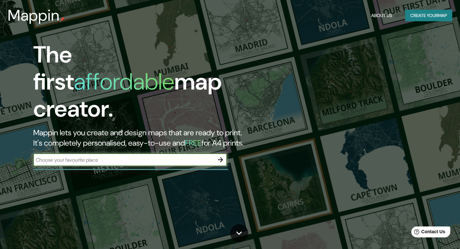
click at [176, 157] on input "text" at bounding box center [123, 160] width 181 height 7
click at [157, 157] on input "text" at bounding box center [123, 160] width 181 height 7
paste input "[GEOGRAPHIC_DATA]"
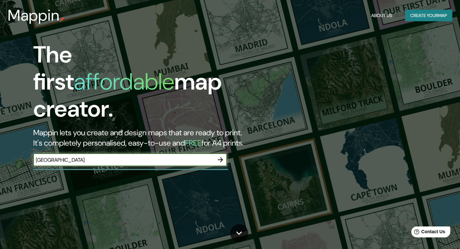
type input "[GEOGRAPHIC_DATA]"
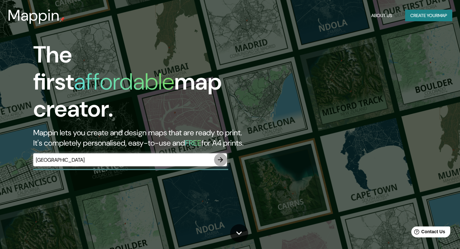
click at [217, 156] on icon "button" at bounding box center [221, 160] width 8 height 8
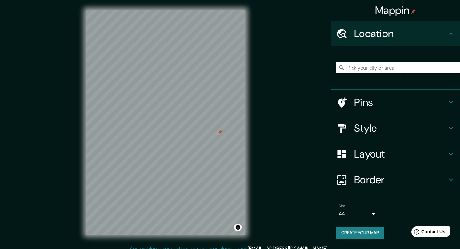
click at [387, 63] on input "Pick your city or area" at bounding box center [398, 68] width 124 height 12
click at [368, 68] on input "Pick your city or area" at bounding box center [398, 68] width 124 height 12
paste input "[GEOGRAPHIC_DATA]"
type input "[GEOGRAPHIC_DATA][US_STATE], [GEOGRAPHIC_DATA]"
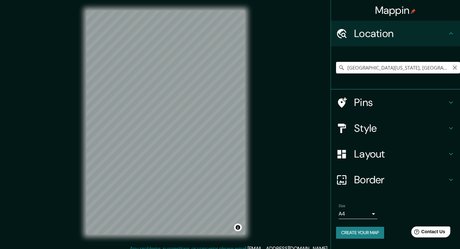
click at [452, 68] on icon "Clear" at bounding box center [454, 67] width 5 height 5
click at [425, 69] on input "Pick your city or area" at bounding box center [398, 68] width 124 height 12
paste input "[GEOGRAPHIC_DATA]"
type input "[GEOGRAPHIC_DATA]"
click at [212, 107] on div at bounding box center [211, 105] width 5 height 5
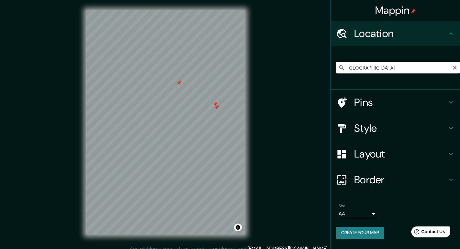
click at [215, 108] on div at bounding box center [216, 107] width 5 height 5
click at [215, 105] on div at bounding box center [214, 104] width 5 height 5
click at [218, 105] on div at bounding box center [217, 102] width 5 height 5
click at [141, 64] on div at bounding box center [139, 63] width 5 height 5
click at [143, 64] on div at bounding box center [143, 63] width 5 height 5
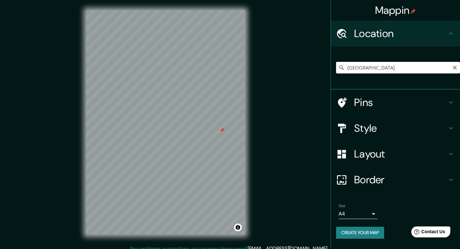
drag, startPoint x: 215, startPoint y: 163, endPoint x: 217, endPoint y: 110, distance: 52.9
click at [219, 128] on div at bounding box center [221, 130] width 5 height 5
click at [218, 114] on div at bounding box center [219, 111] width 5 height 5
click at [217, 108] on div at bounding box center [218, 106] width 5 height 5
click at [384, 67] on input "[GEOGRAPHIC_DATA]" at bounding box center [398, 68] width 124 height 12
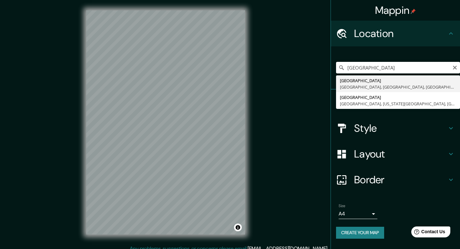
click at [384, 67] on input "[GEOGRAPHIC_DATA]" at bounding box center [398, 68] width 124 height 12
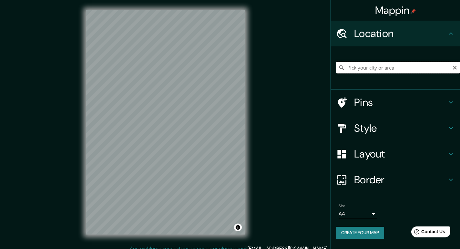
paste input "El Parque Astillero de [GEOGRAPHIC_DATA]"
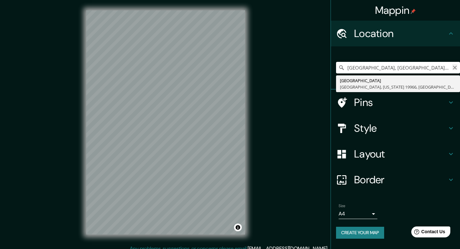
type input "[GEOGRAPHIC_DATA], [GEOGRAPHIC_DATA], [GEOGRAPHIC_DATA], [GEOGRAPHIC_DATA]"
click at [454, 70] on icon "Clear" at bounding box center [454, 67] width 5 height 5
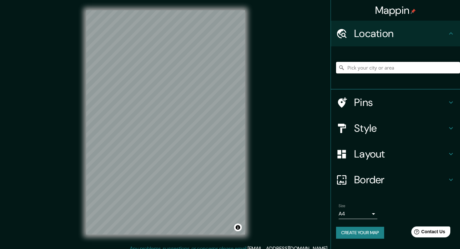
click at [374, 69] on input "Pick your city or area" at bounding box center [398, 68] width 124 height 12
paste input "[GEOGRAPHIC_DATA]"
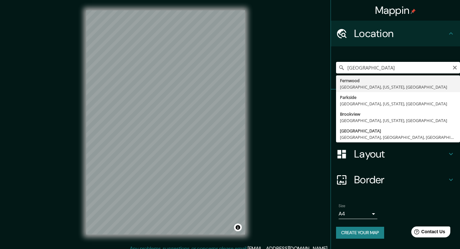
click at [391, 68] on input "[GEOGRAPHIC_DATA]" at bounding box center [398, 68] width 124 height 12
click at [392, 70] on input "[GEOGRAPHIC_DATA]" at bounding box center [398, 68] width 124 height 12
type input "[GEOGRAPHIC_DATA]"
click at [403, 67] on input "[GEOGRAPHIC_DATA]" at bounding box center [398, 68] width 124 height 12
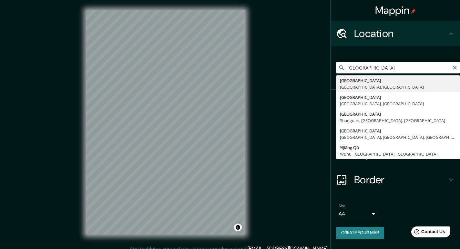
click at [397, 68] on input "[GEOGRAPHIC_DATA]" at bounding box center [398, 68] width 124 height 12
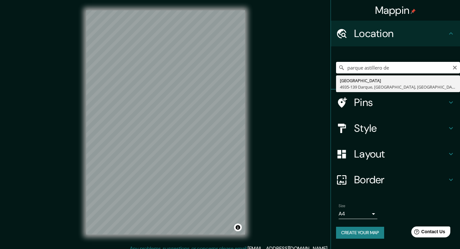
type input "parque astillero de"
click at [410, 64] on input "parque astillero de" at bounding box center [398, 68] width 124 height 12
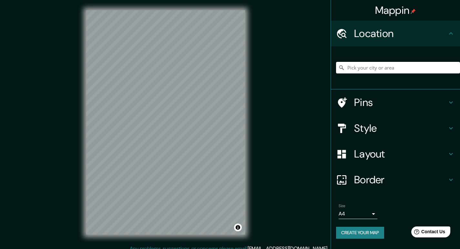
paste input "G9C5+9G [GEOGRAPHIC_DATA], [GEOGRAPHIC_DATA], [GEOGRAPHIC_DATA]"
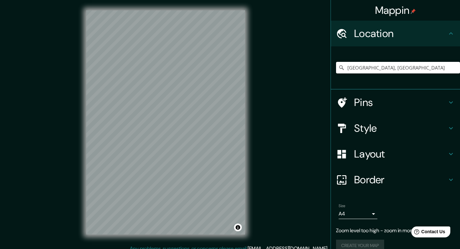
type input "[GEOGRAPHIC_DATA], [GEOGRAPHIC_DATA]"
click at [179, 158] on div at bounding box center [181, 158] width 5 height 5
click at [180, 158] on div at bounding box center [179, 157] width 5 height 5
